Goal: Task Accomplishment & Management: Use online tool/utility

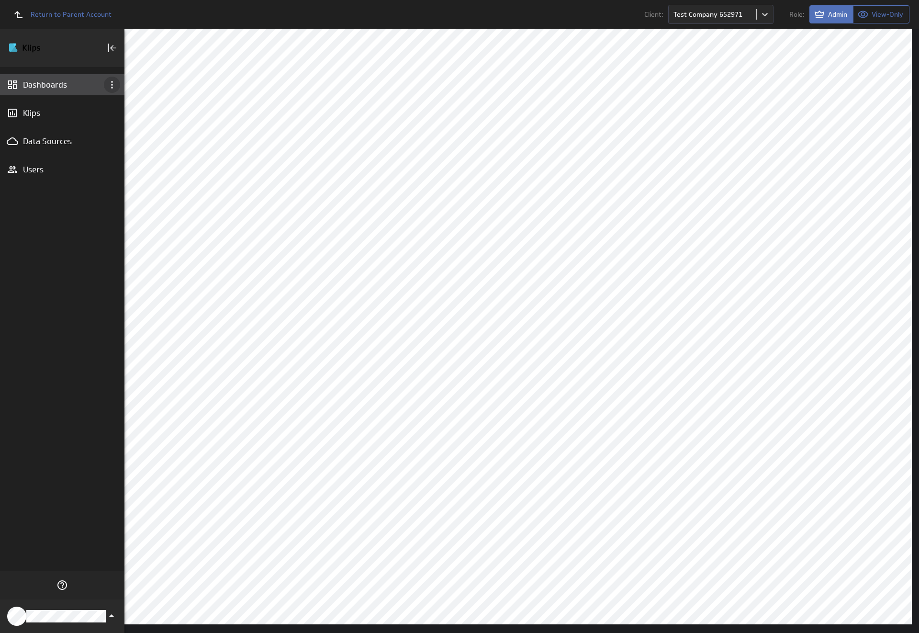
click at [112, 85] on icon "Dashboard menu" at bounding box center [112, 85] width 2 height 8
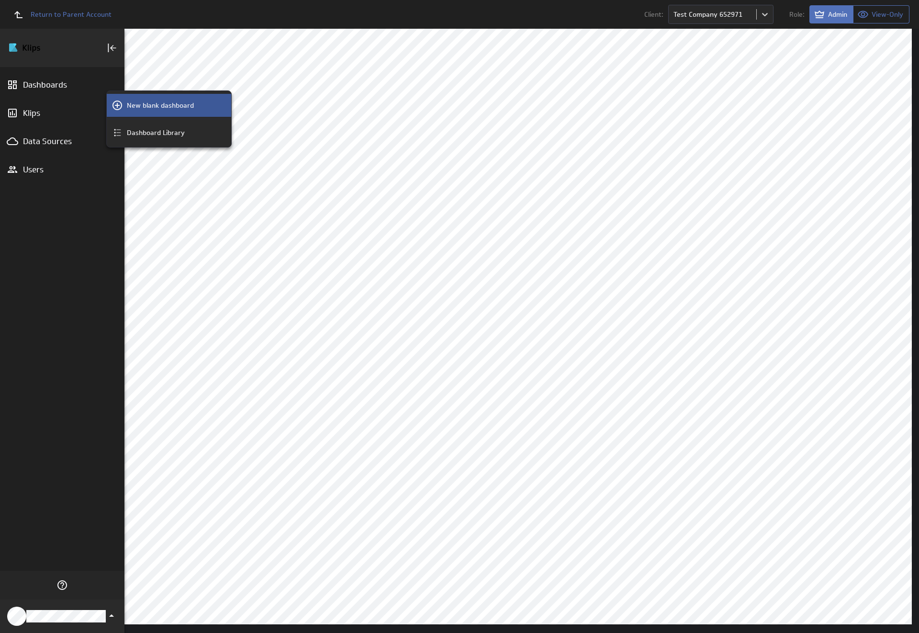
click at [169, 105] on p "New blank dashboard" at bounding box center [160, 106] width 67 height 10
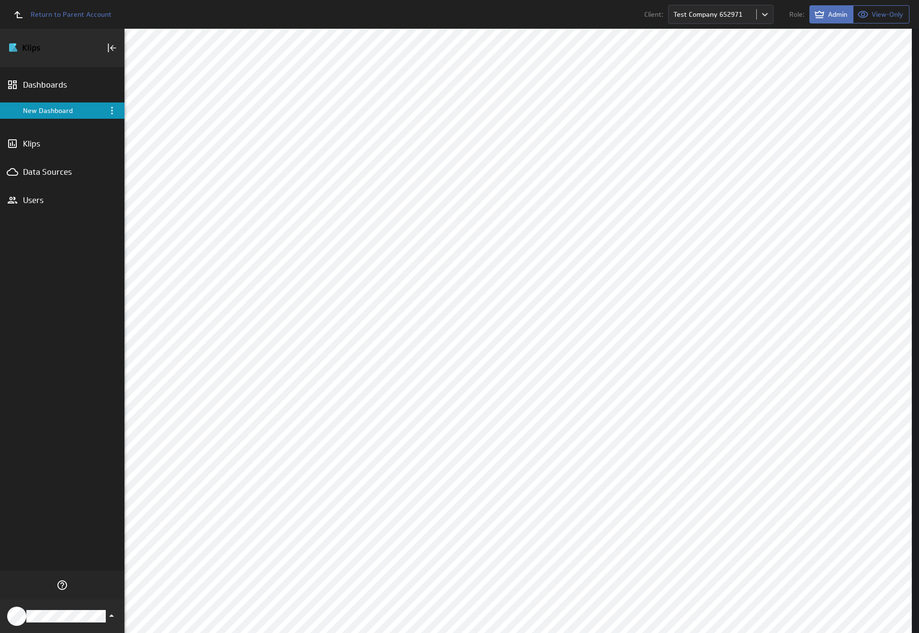
click at [62, 111] on div "New Dashboard" at bounding box center [63, 110] width 80 height 9
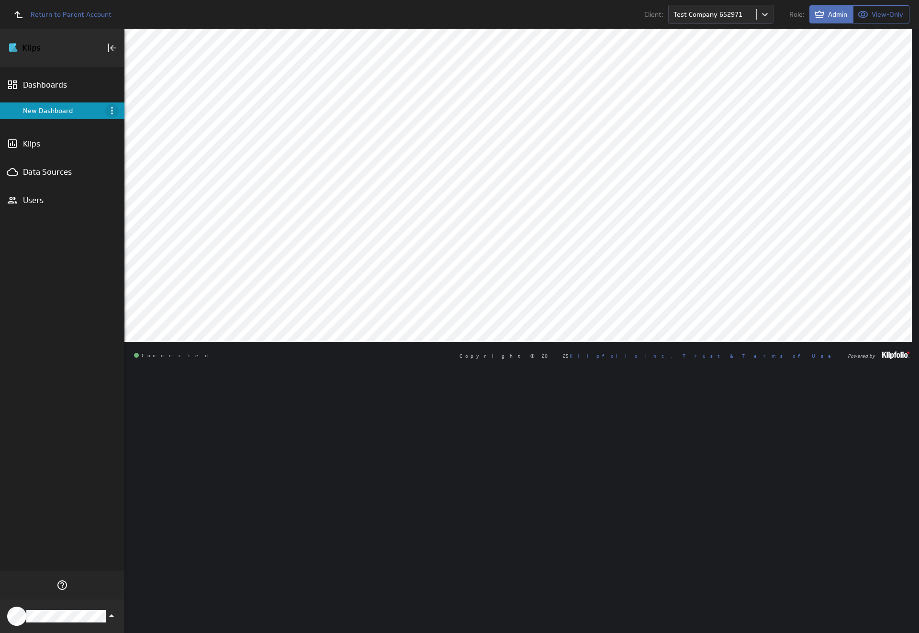
click at [112, 111] on icon "Menu" at bounding box center [112, 111] width 2 height 8
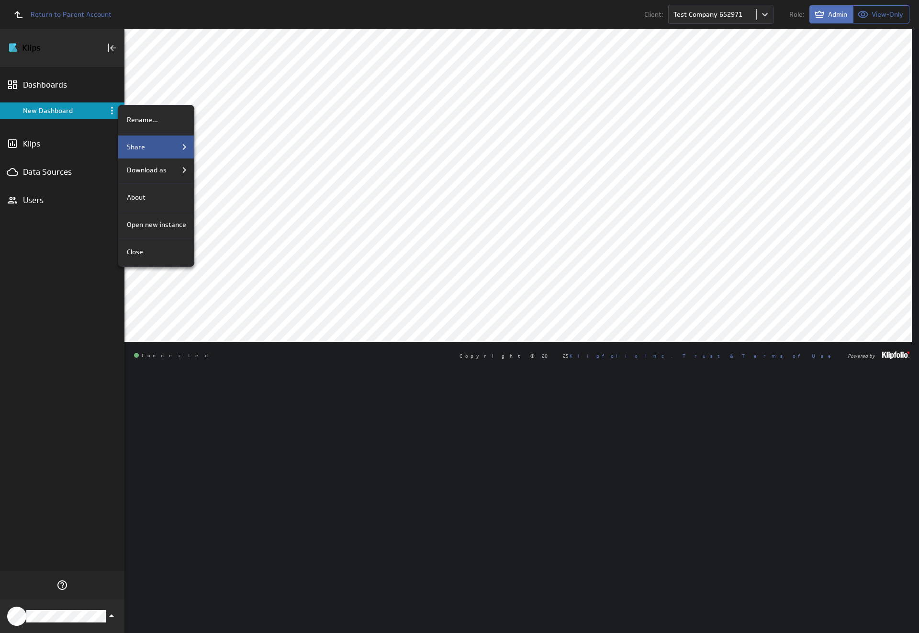
click at [155, 147] on div "Share" at bounding box center [156, 146] width 67 height 11
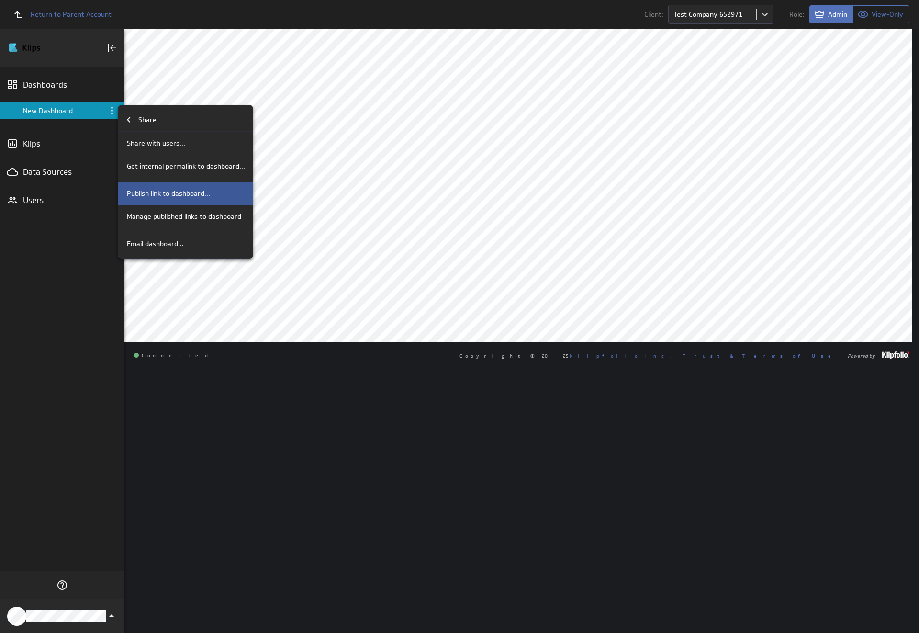
click at [184, 193] on p "Publish link to dashboard..." at bounding box center [168, 194] width 83 height 10
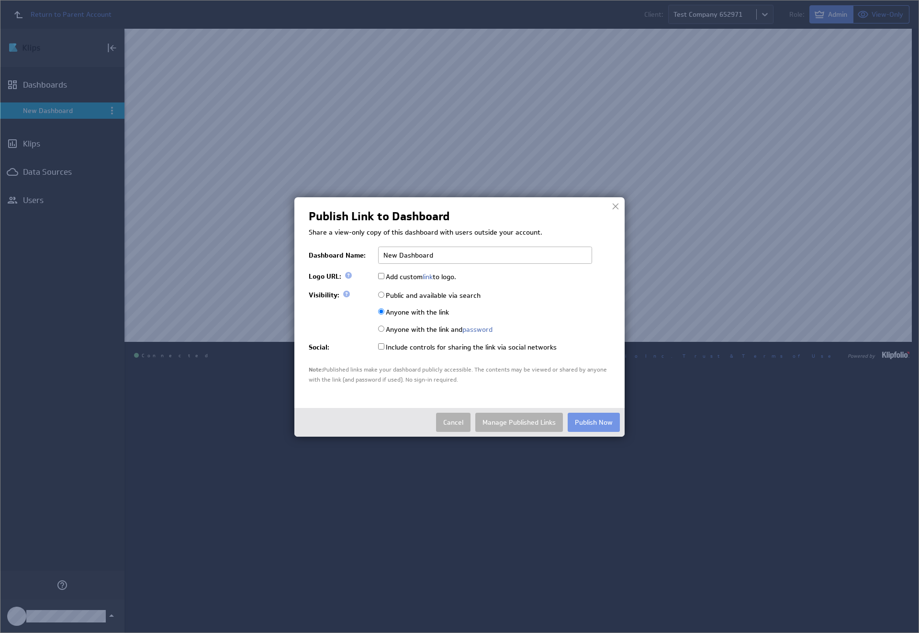
click at [381, 294] on input "Public and available via search" at bounding box center [381, 294] width 6 height 6
radio input "true"
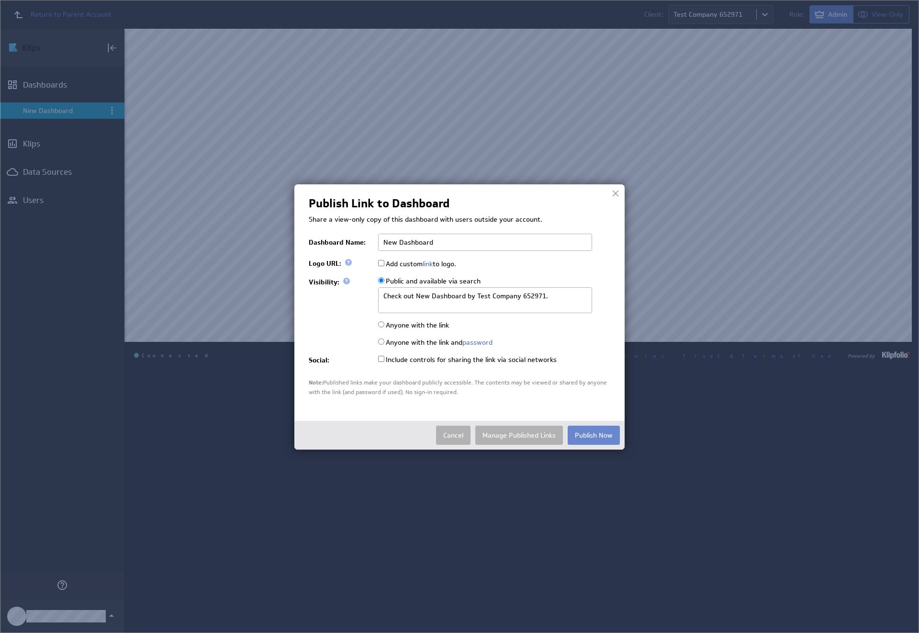
click at [593, 434] on button "Publish Now" at bounding box center [594, 434] width 52 height 19
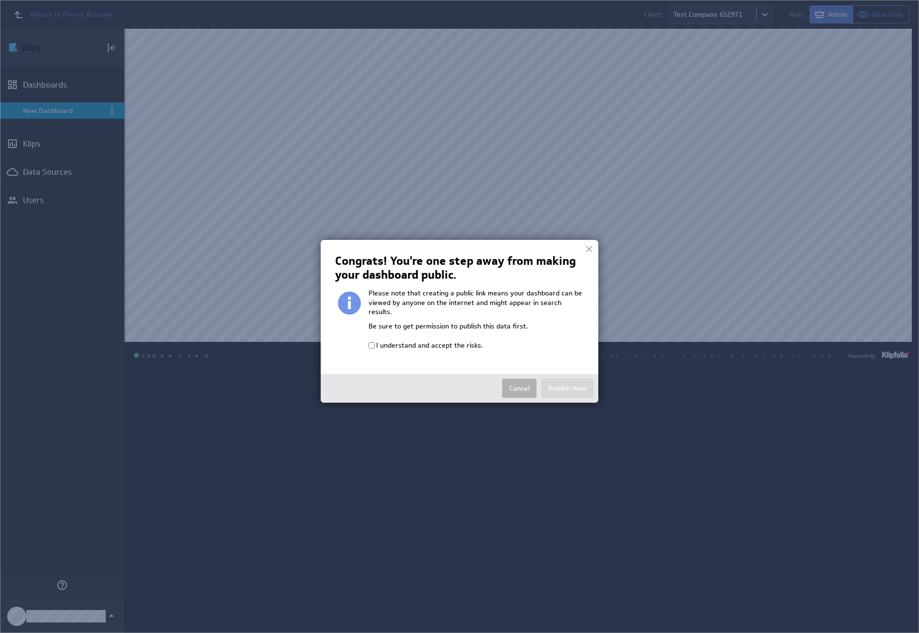
click at [371, 342] on input "I understand and accept the risks." at bounding box center [372, 345] width 6 height 6
checkbox input "true"
click at [567, 379] on button "Publish Now" at bounding box center [567, 388] width 52 height 19
